Goal: Navigation & Orientation: Find specific page/section

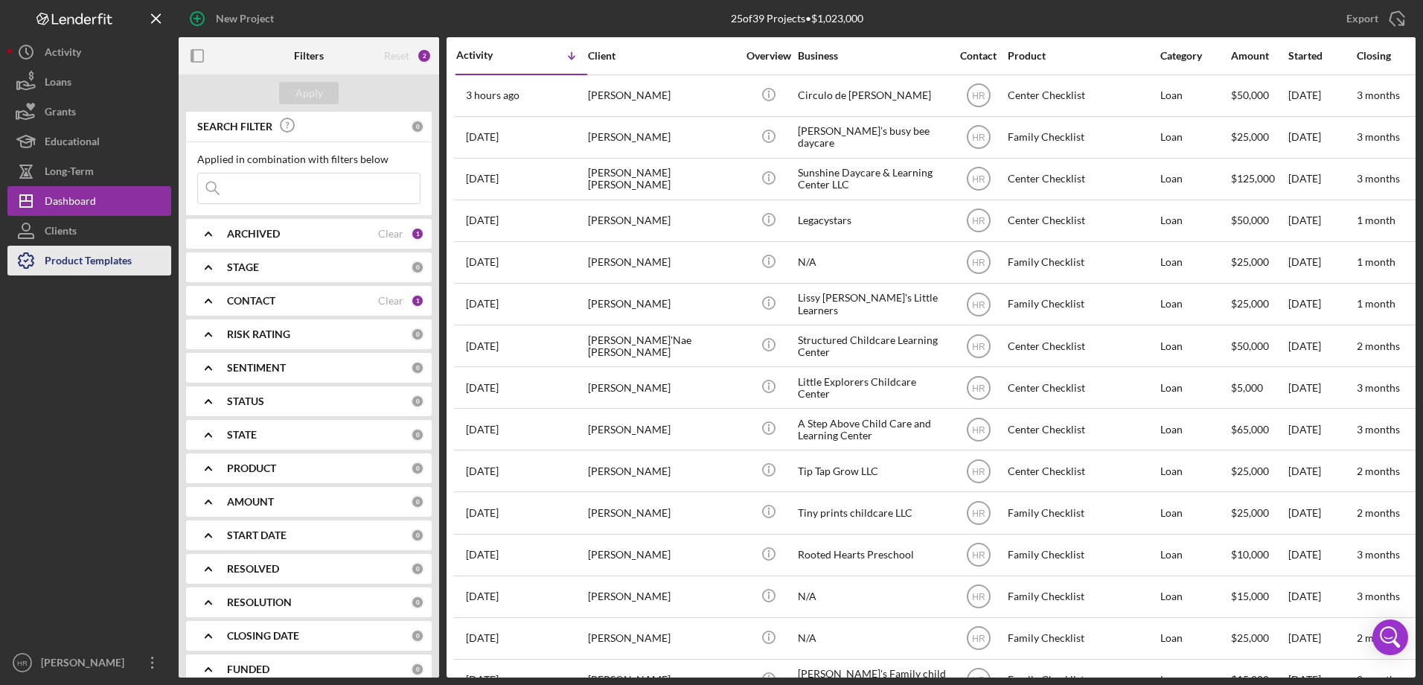
click at [74, 271] on div "Product Templates" at bounding box center [88, 263] width 87 height 34
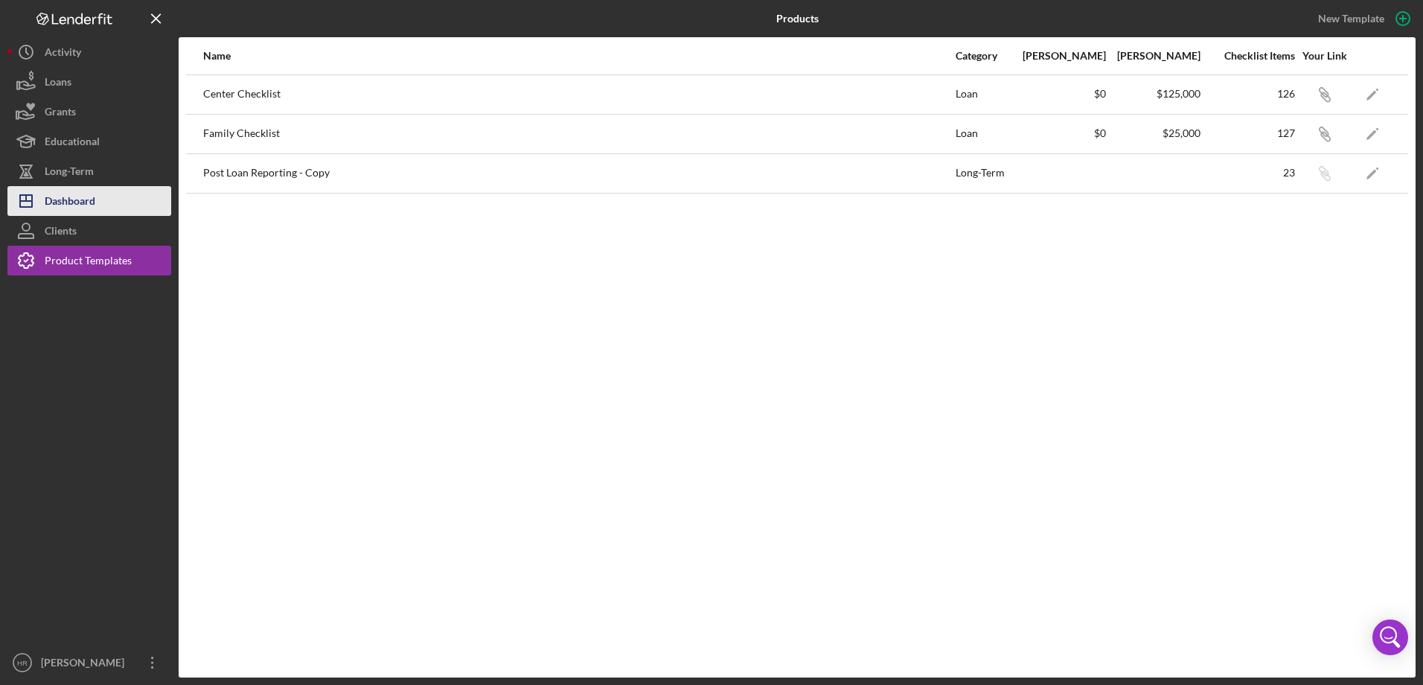
click at [68, 204] on div "Dashboard" at bounding box center [70, 203] width 51 height 34
